Goal: Information Seeking & Learning: Learn about a topic

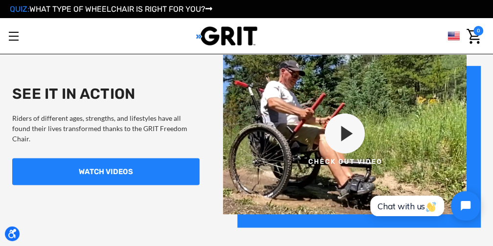
scroll to position [862, 0]
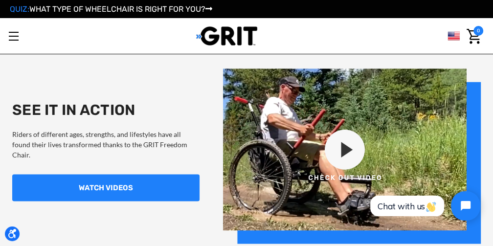
click at [340, 147] on img at bounding box center [352, 156] width 258 height 175
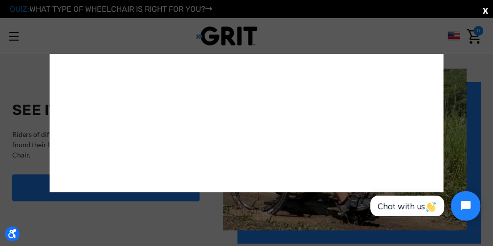
scroll to position [0, 0]
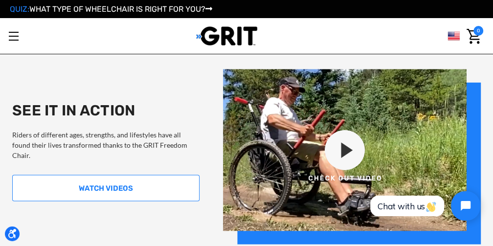
click at [105, 188] on link "WATCH VIDEOS" at bounding box center [105, 188] width 187 height 27
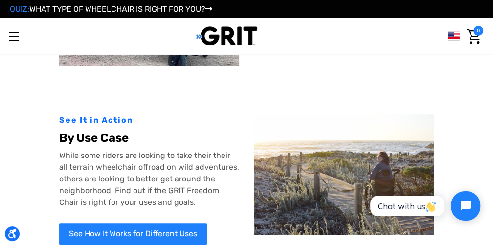
scroll to position [392, 0]
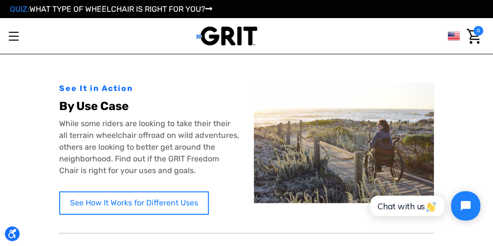
click at [102, 197] on link "See How It Works for Different Uses" at bounding box center [134, 202] width 150 height 23
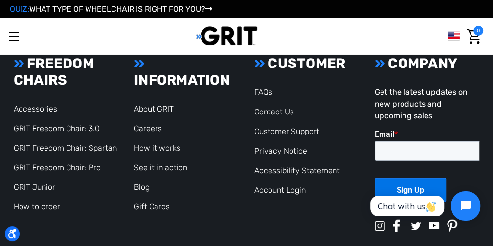
scroll to position [1224, 0]
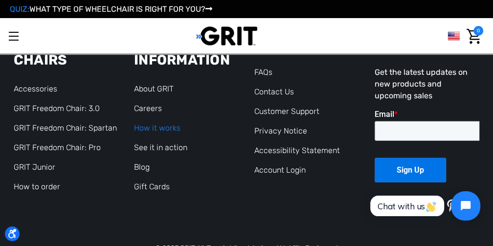
click at [162, 130] on link "How it works" at bounding box center [157, 127] width 47 height 9
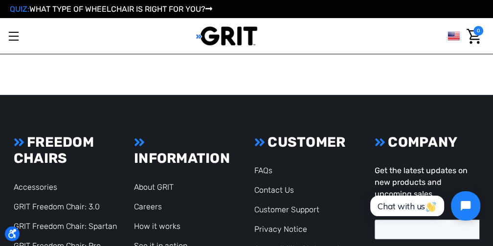
scroll to position [2105, 0]
